Goal: Information Seeking & Learning: Learn about a topic

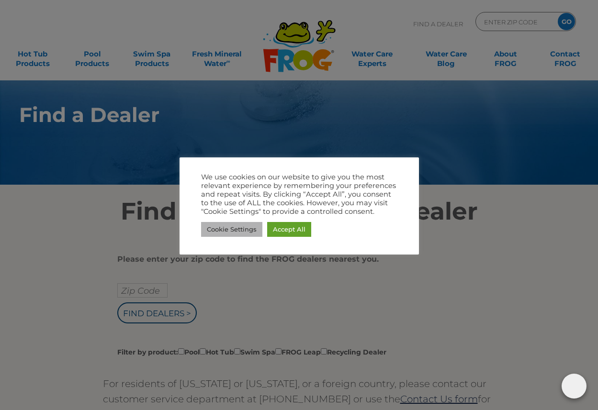
click at [243, 225] on link "Cookie Settings" at bounding box center [231, 229] width 61 height 15
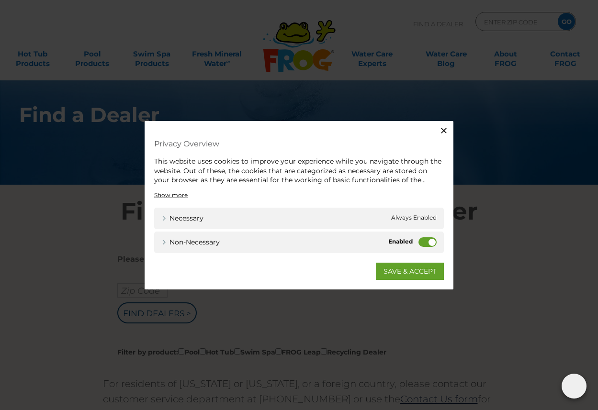
click at [420, 243] on label "Non-necessary" at bounding box center [427, 242] width 18 height 10
click at [0, 0] on input "Non-necessary" at bounding box center [0, 0] width 0 height 0
click at [403, 281] on div "Close Privacy Overview This website uses cookies to improve your experience whi…" at bounding box center [299, 205] width 309 height 169
click at [404, 272] on link "SAVE & ACCEPT" at bounding box center [410, 270] width 68 height 17
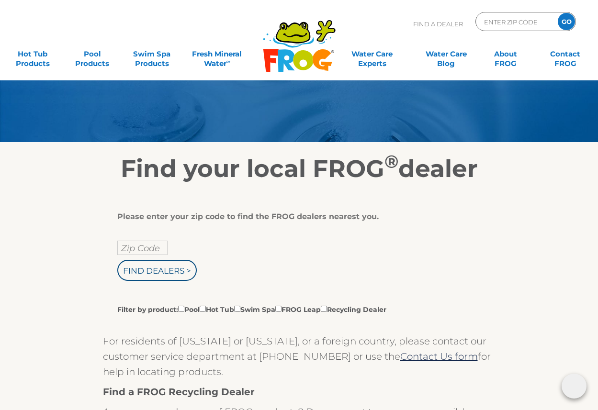
scroll to position [50, 0]
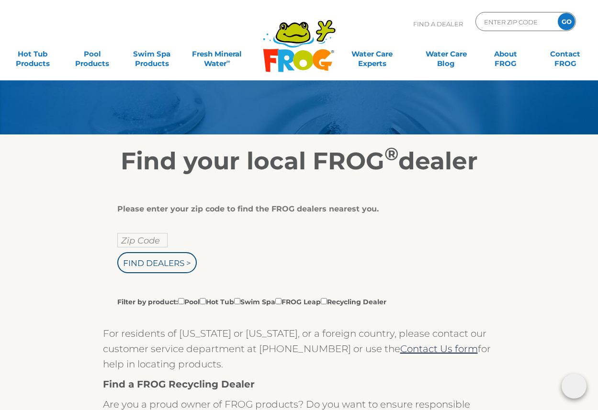
click at [224, 302] on label "Filter by product: Pool Hot Tub Swim Spa FROG Leap Recycling Dealer" at bounding box center [251, 301] width 269 height 11
click at [184, 302] on input "Filter by product: Pool Hot Tub Swim Spa FROG Leap Recycling Dealer" at bounding box center [181, 301] width 6 height 6
checkbox input "true"
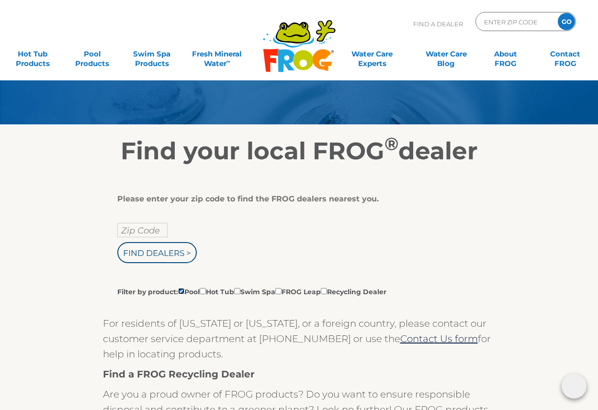
scroll to position [62, 0]
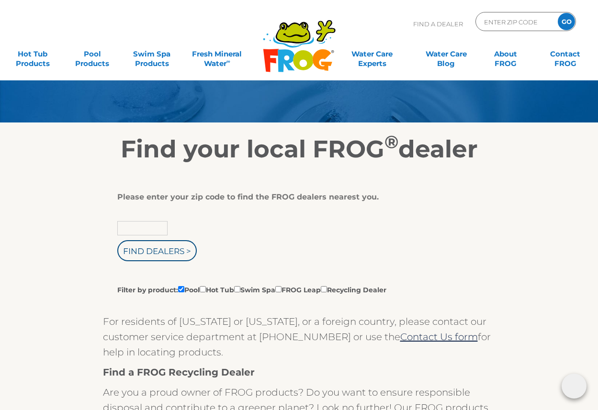
click at [165, 229] on input "text" at bounding box center [142, 228] width 50 height 14
type input "94709"
click at [117, 240] on input "Find Dealers >" at bounding box center [156, 250] width 79 height 21
click at [147, 252] on input "Find Dealers >" at bounding box center [156, 250] width 79 height 21
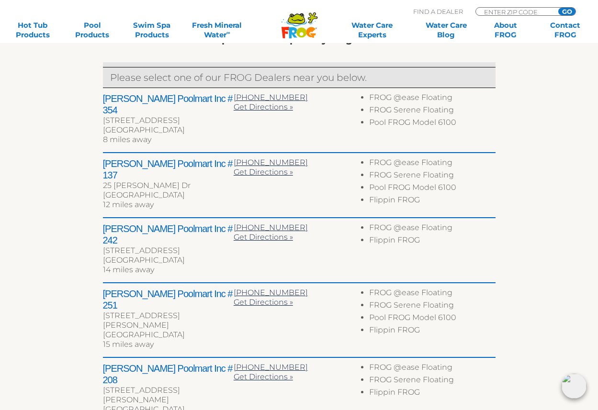
scroll to position [370, 0]
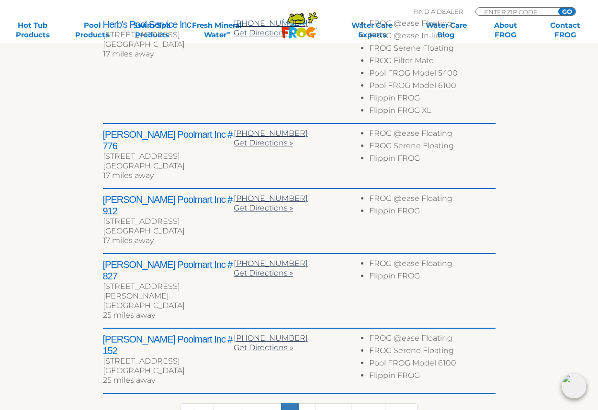
scroll to position [443, 0]
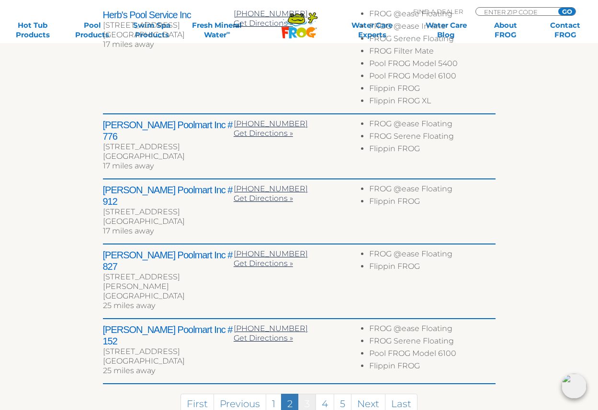
click at [311, 394] on link "3" at bounding box center [307, 404] width 18 height 21
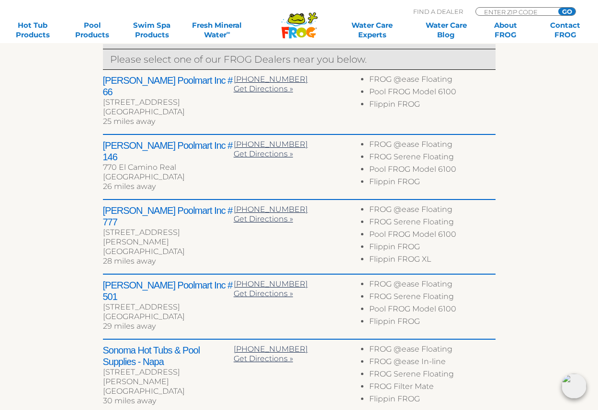
scroll to position [516, 0]
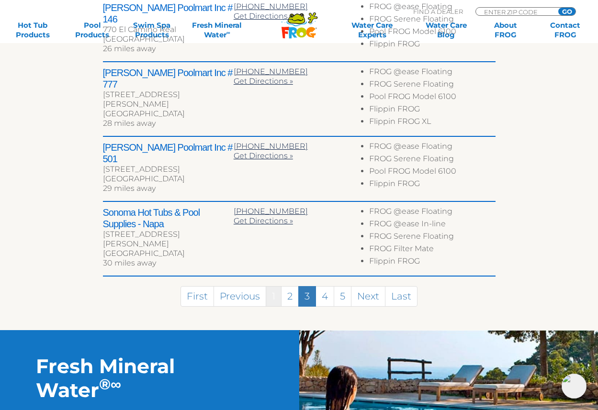
click at [272, 286] on link "1" at bounding box center [274, 296] width 16 height 21
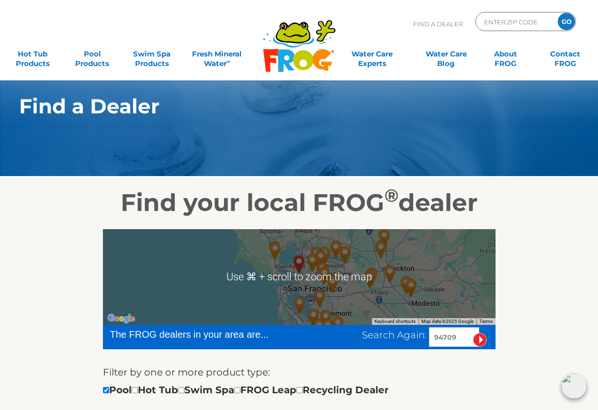
scroll to position [11, 0]
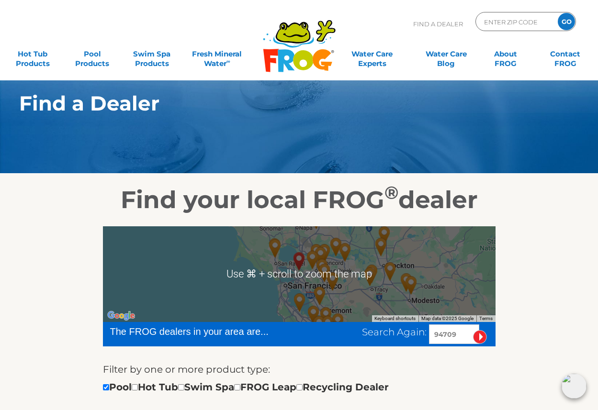
click at [320, 278] on img "Leslie's Poolmart Inc # 776 - 17 miles away." at bounding box center [325, 273] width 22 height 26
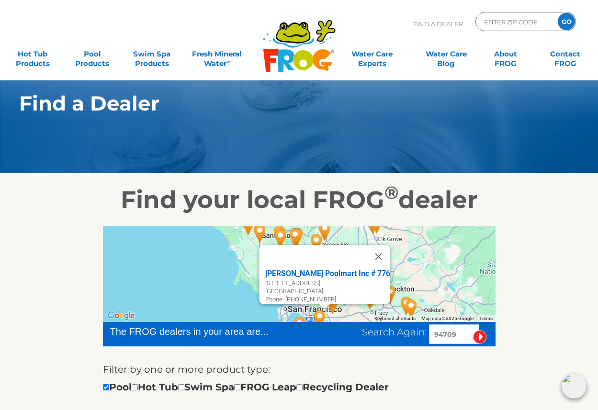
click at [475, 288] on div "Leslie's Poolmart Inc # 776 3211 Crow Canyon Pl Ste L San Ramon, CA 94583 Phone…" at bounding box center [299, 274] width 393 height 96
click at [383, 249] on button "Close" at bounding box center [378, 256] width 23 height 23
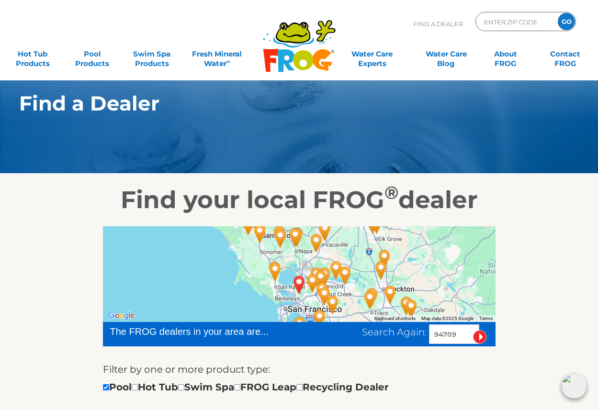
scroll to position [0, 0]
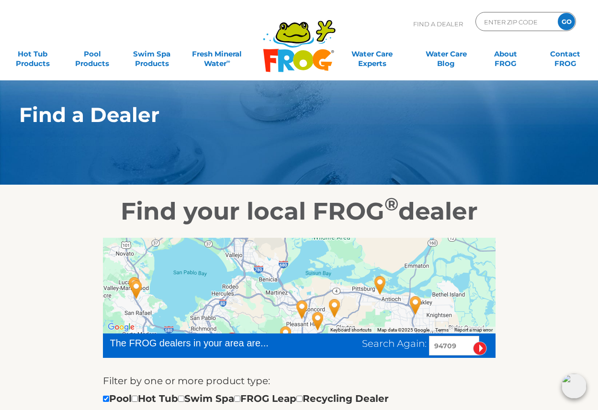
drag, startPoint x: 330, startPoint y: 293, endPoint x: 399, endPoint y: 216, distance: 103.4
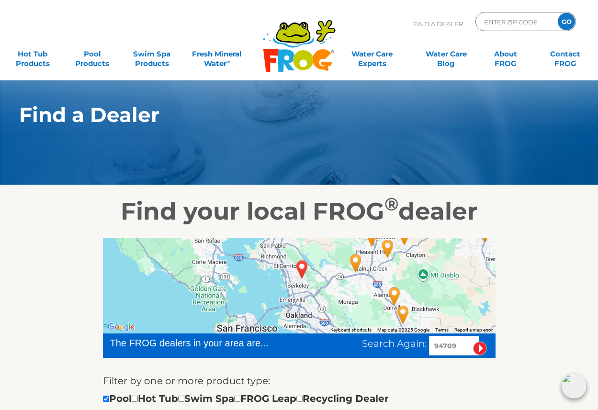
click at [355, 261] on img "Leslie's Poolmart Inc # 354 - 8 miles away." at bounding box center [356, 263] width 22 height 26
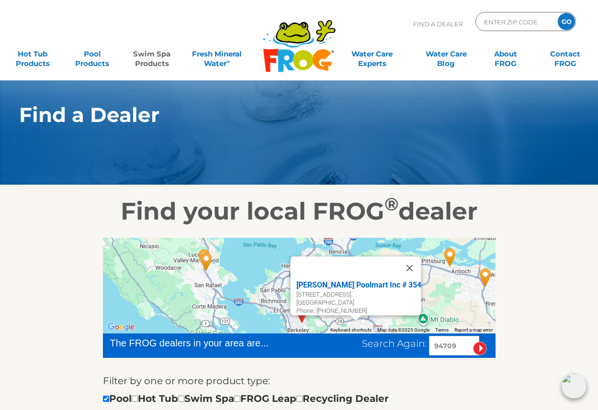
click at [152, 60] on link "Swim Spa Products" at bounding box center [152, 54] width 46 height 19
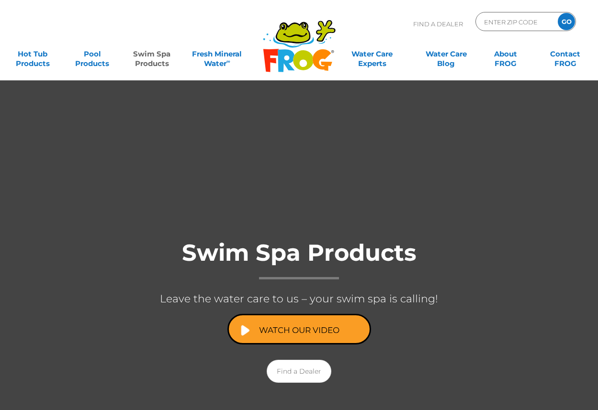
click at [14, 69] on div "MENU MENU Hot Tub Products All Hot Tub Products All Hot Tub Products FROG @ease…" at bounding box center [299, 59] width 579 height 29
click at [31, 64] on link "Hot Tub Products" at bounding box center [33, 54] width 46 height 19
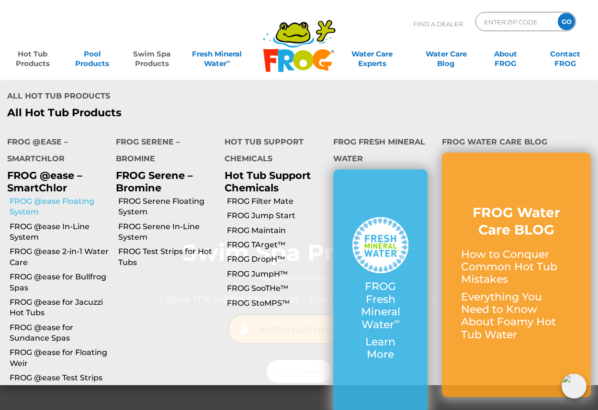
click at [81, 196] on link "FROG @ease Floating System" at bounding box center [59, 207] width 99 height 22
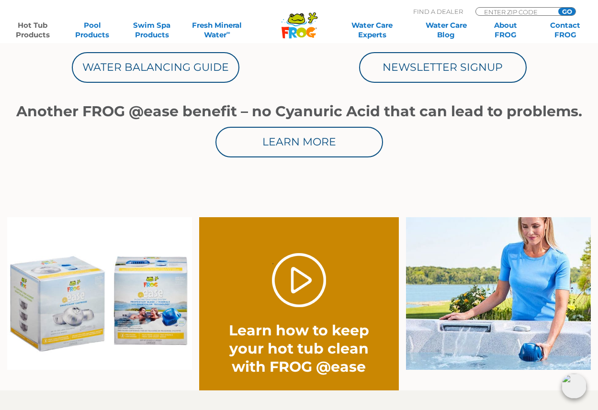
scroll to position [575, 0]
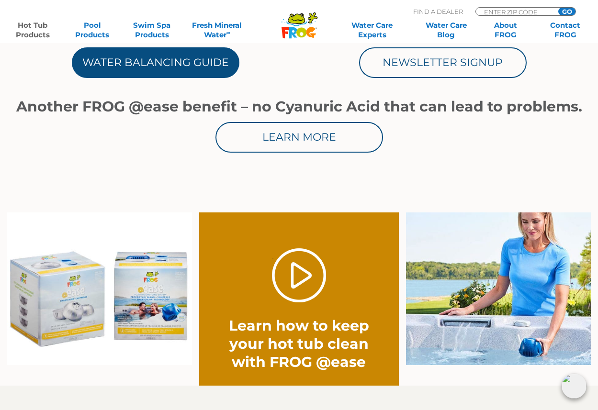
click at [170, 70] on link "Water Balancing Guide" at bounding box center [156, 62] width 168 height 31
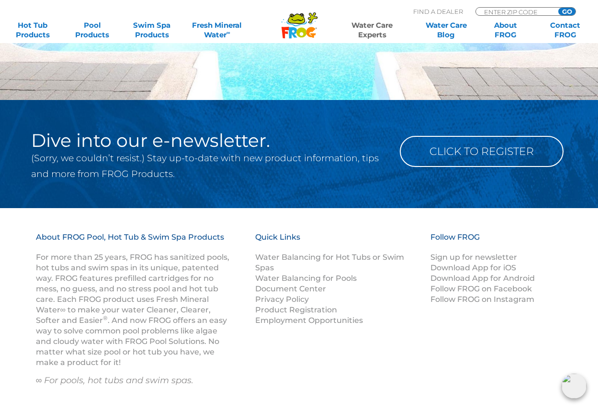
scroll to position [1256, 0]
